Goal: Navigation & Orientation: Understand site structure

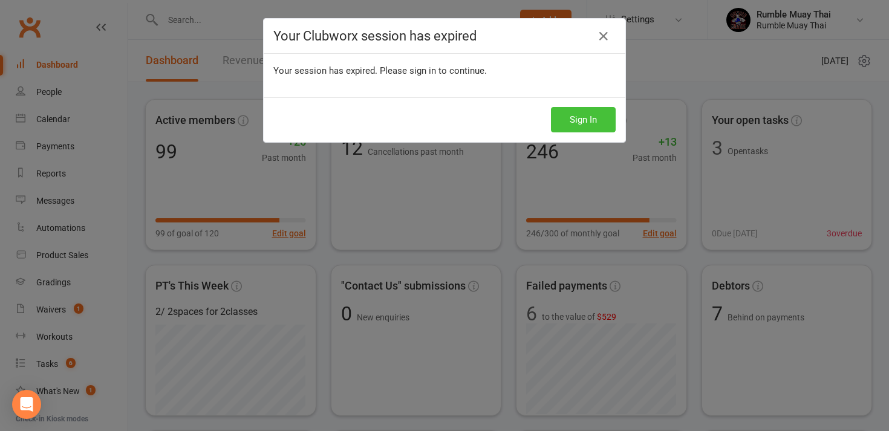
click at [559, 123] on button "Sign In" at bounding box center [583, 119] width 65 height 25
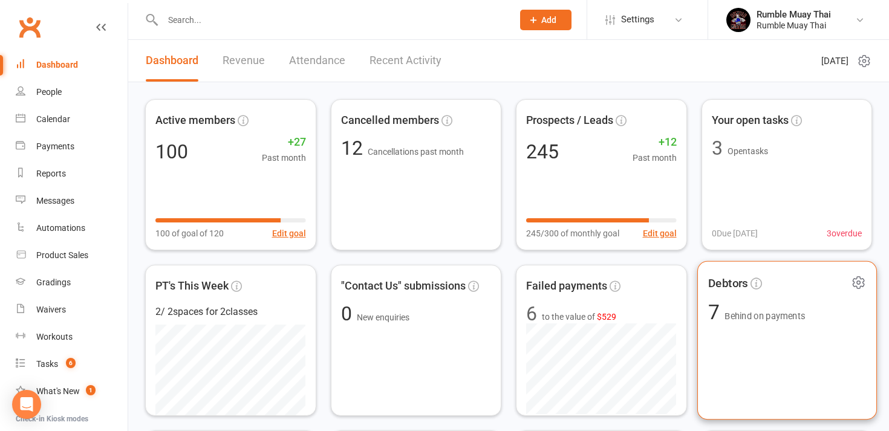
click at [734, 334] on div "Debtors 7 Behind on payments" at bounding box center [787, 340] width 180 height 159
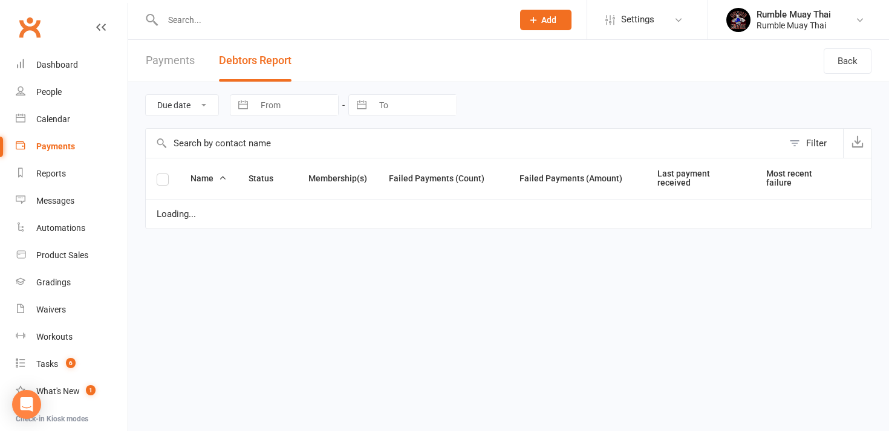
click at [734, 263] on html "Prospect Member Non-attending contact Class / event Appointment Grading event T…" at bounding box center [444, 131] width 889 height 263
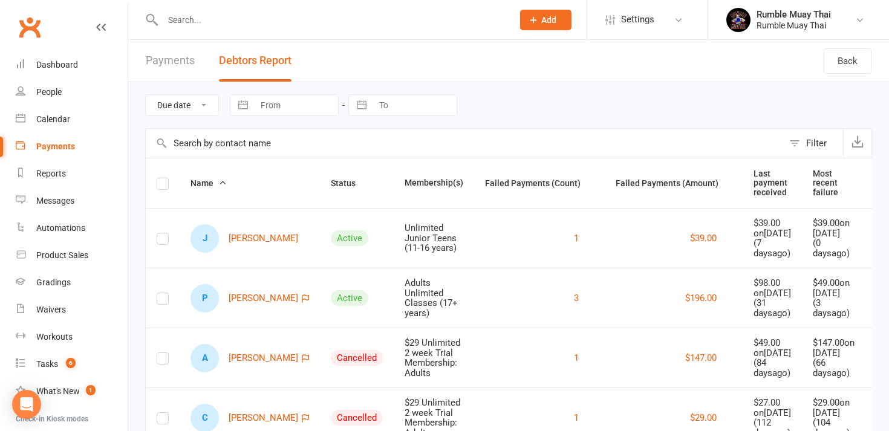
click at [140, 322] on div "Due date Date failed Navigate forward to interact with the calendar and select …" at bounding box center [508, 363] width 761 height 563
click at [50, 67] on div "Dashboard" at bounding box center [57, 65] width 42 height 10
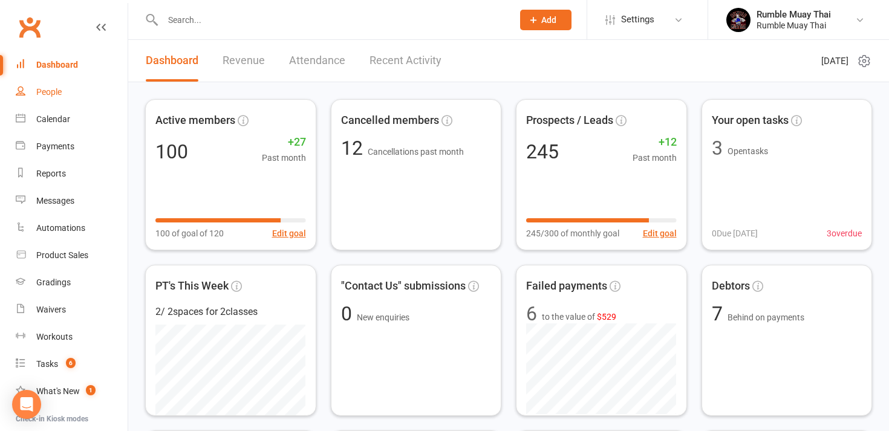
click at [49, 91] on div "People" at bounding box center [48, 92] width 25 height 10
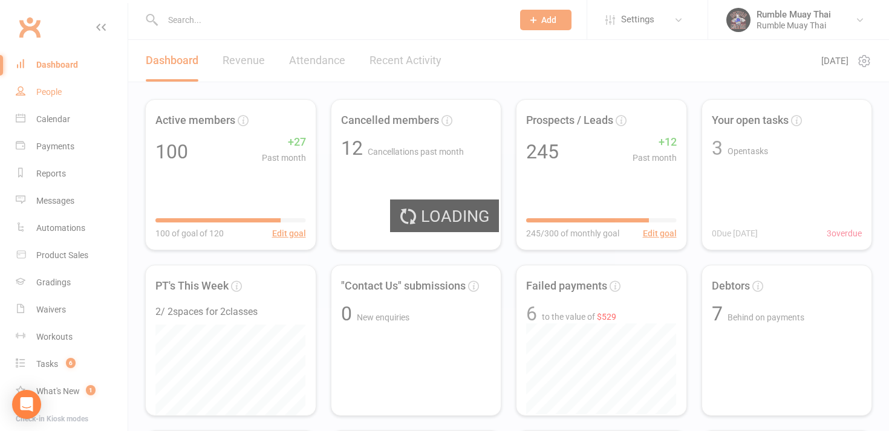
select select "100"
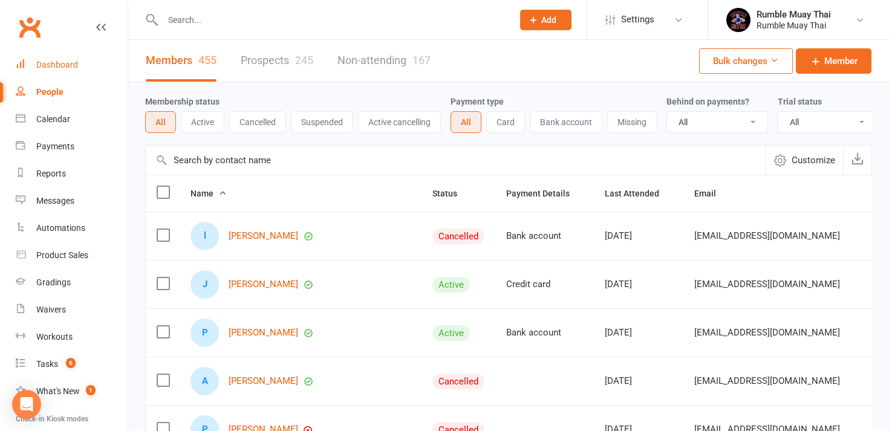
click at [48, 66] on div "Dashboard" at bounding box center [57, 65] width 42 height 10
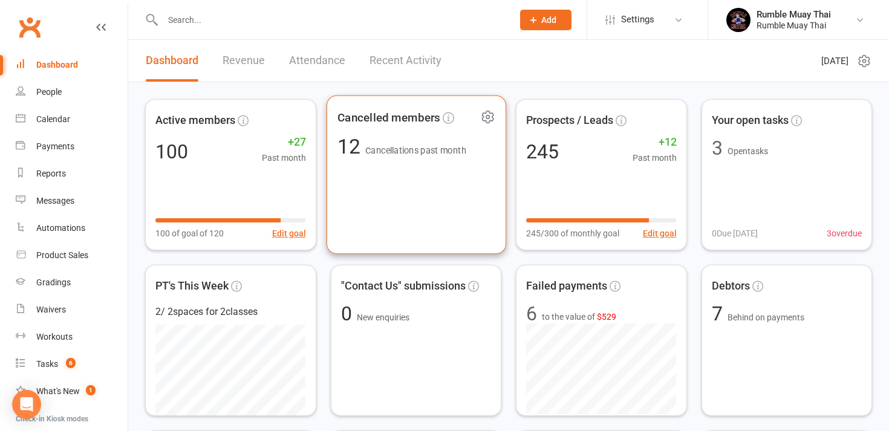
click at [365, 184] on div "Cancelled members 12 Cancellations past month" at bounding box center [416, 175] width 180 height 159
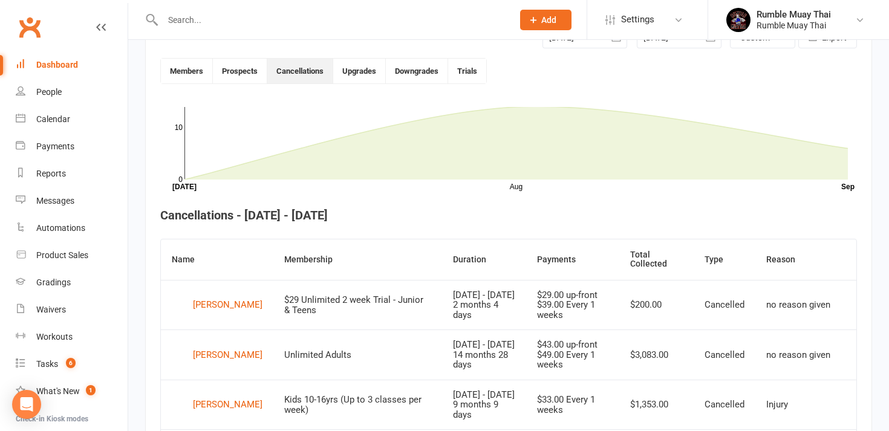
scroll to position [330, 0]
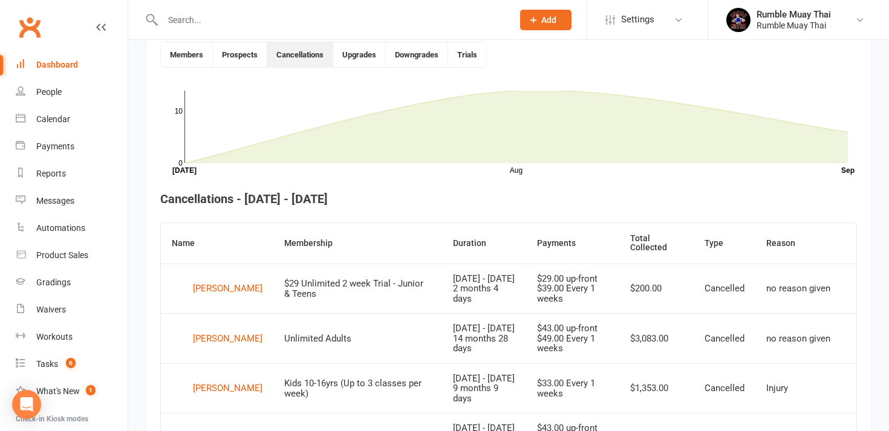
click at [137, 361] on div "100 total active / suspended members Last 6 Months 01-May 01-Jun 01-Jul 01-Aug …" at bounding box center [508, 365] width 761 height 1310
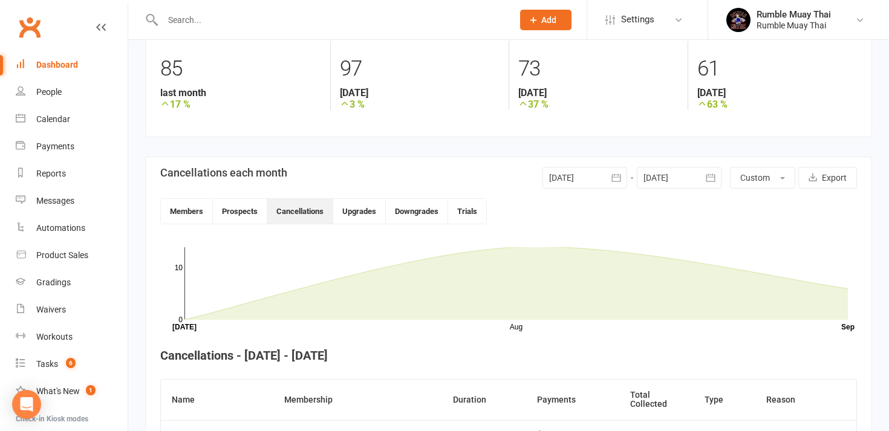
scroll to position [172, 0]
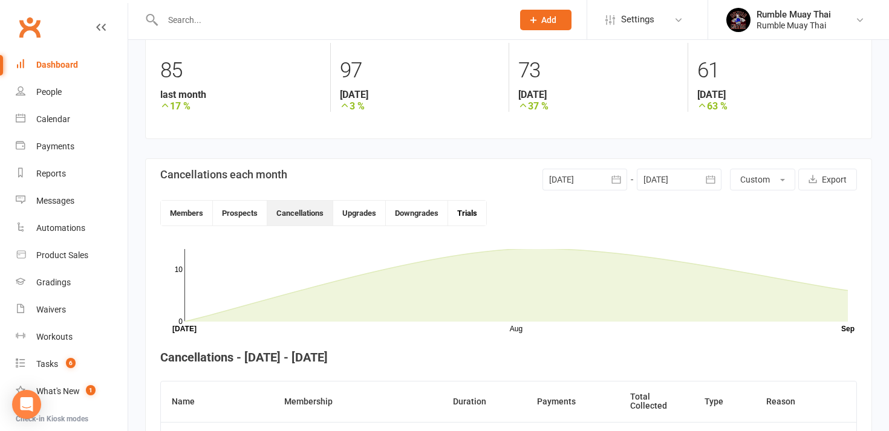
click at [464, 217] on button "Trials" at bounding box center [467, 213] width 38 height 25
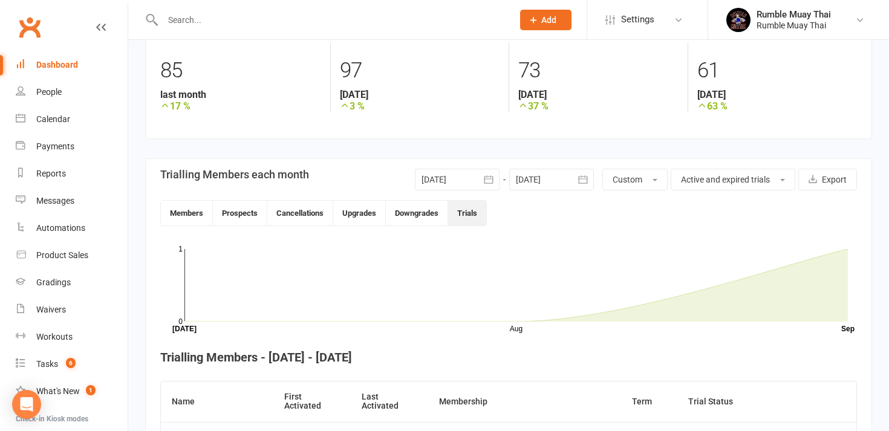
click at [132, 393] on div "100 total active / suspended members Last 6 Months 01-May 01-Jun 01-Jul 01-Aug …" at bounding box center [508, 218] width 761 height 701
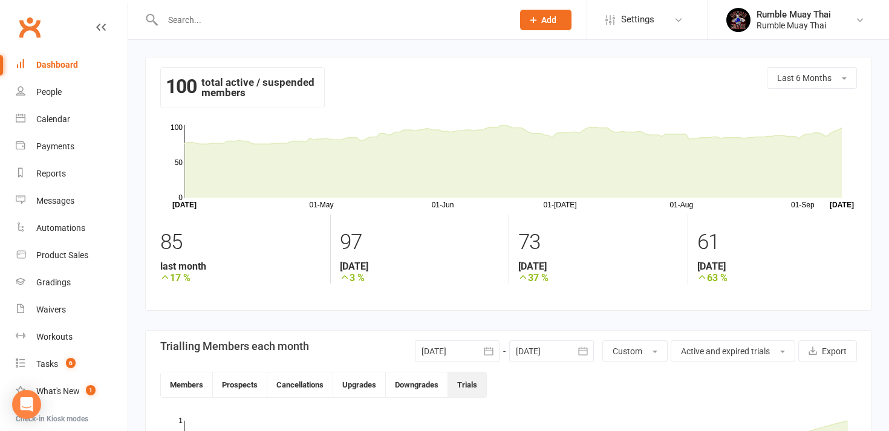
scroll to position [0, 0]
click at [42, 90] on div "People" at bounding box center [48, 92] width 25 height 10
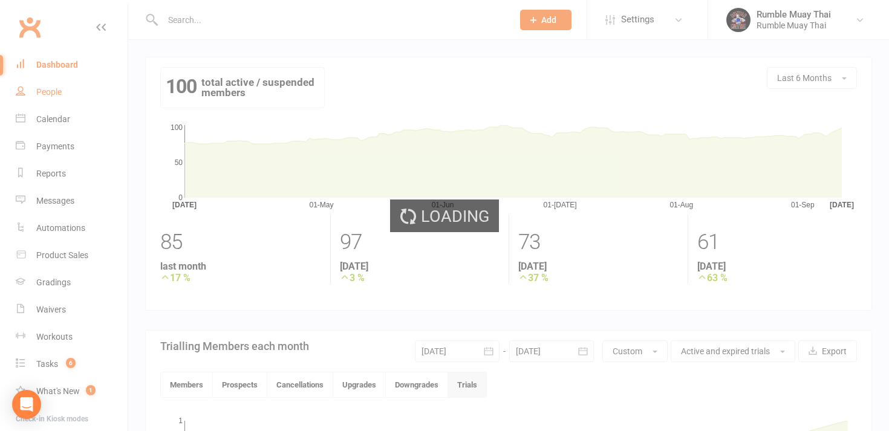
select select "100"
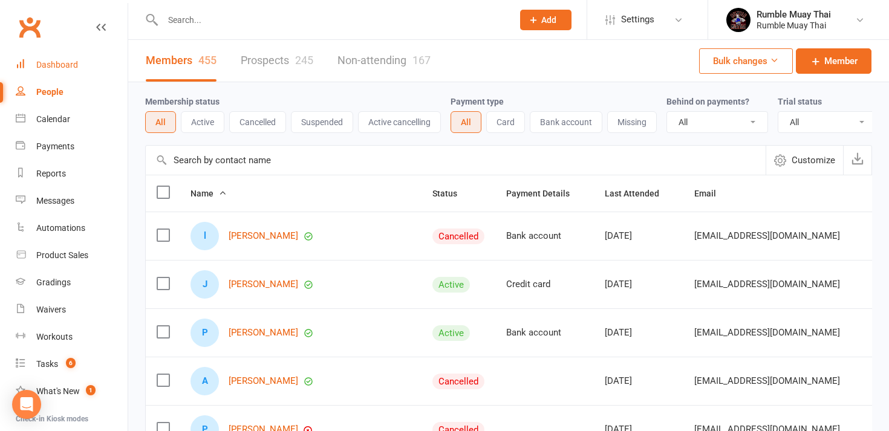
click at [50, 64] on div "Dashboard" at bounding box center [57, 65] width 42 height 10
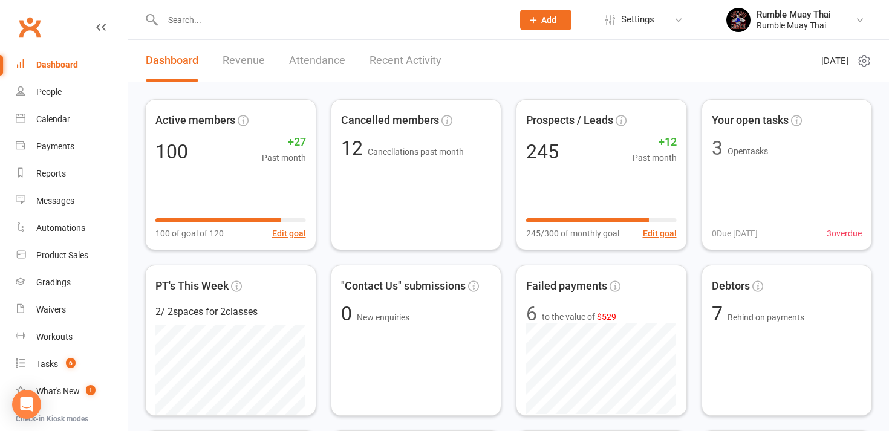
click at [245, 63] on link "Revenue" at bounding box center [244, 61] width 42 height 42
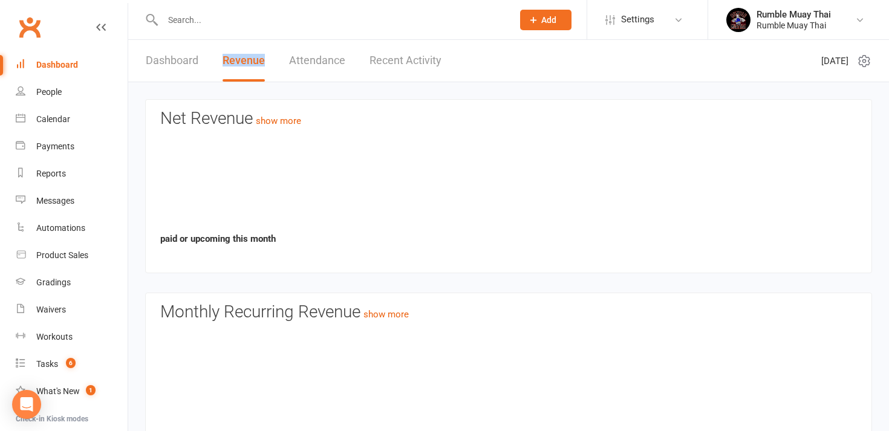
click at [245, 63] on link "Revenue" at bounding box center [244, 61] width 42 height 42
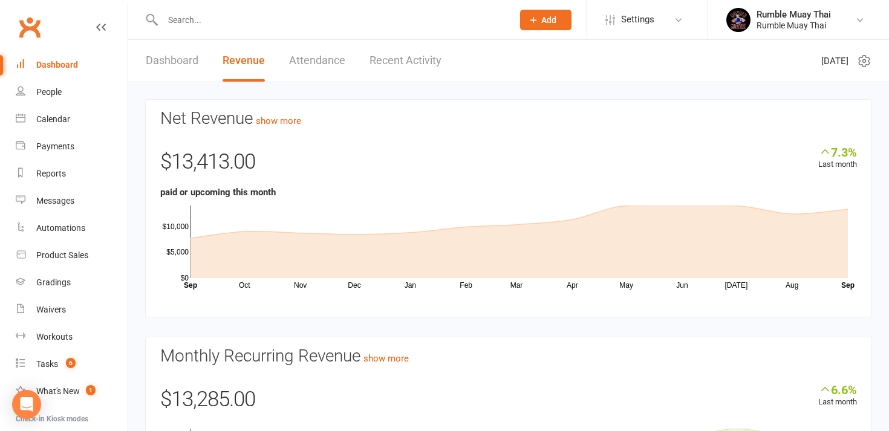
click at [155, 62] on link "Dashboard" at bounding box center [172, 61] width 53 height 42
